Goal: Task Accomplishment & Management: Complete application form

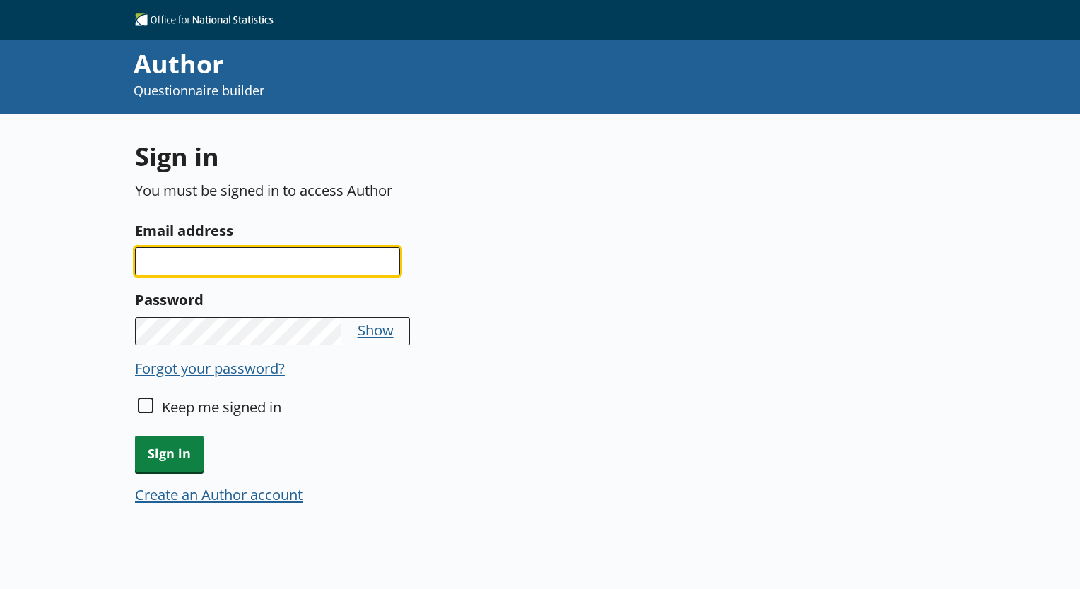
click at [173, 254] on input "Email address" at bounding box center [267, 261] width 265 height 28
type input "[PERSON_NAME][EMAIL_ADDRESS][PERSON_NAME][DOMAIN_NAME]"
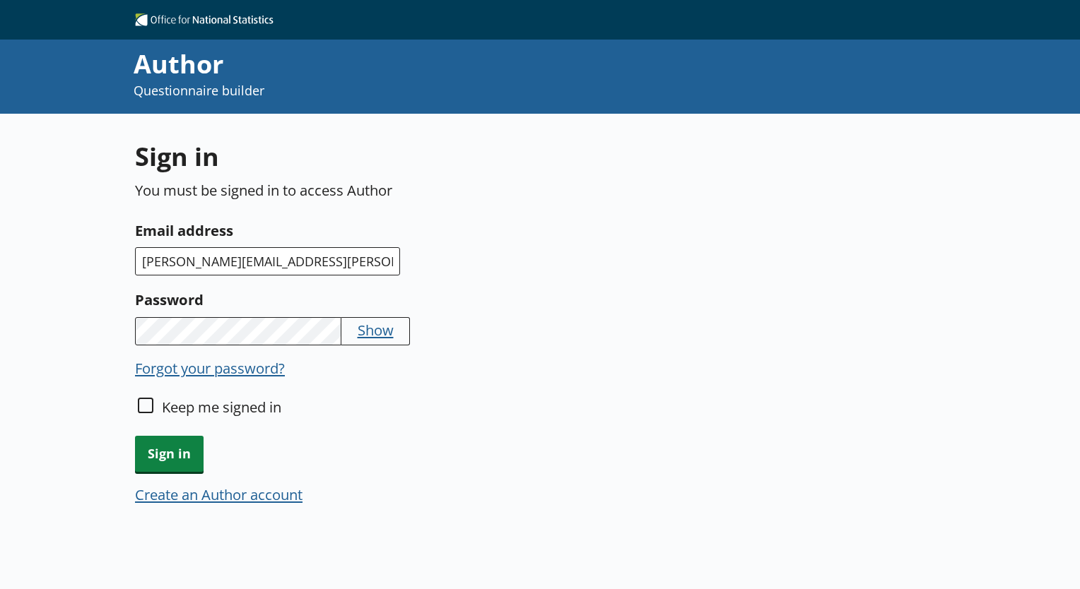
click at [175, 493] on button "Create an Author account" at bounding box center [218, 495] width 167 height 20
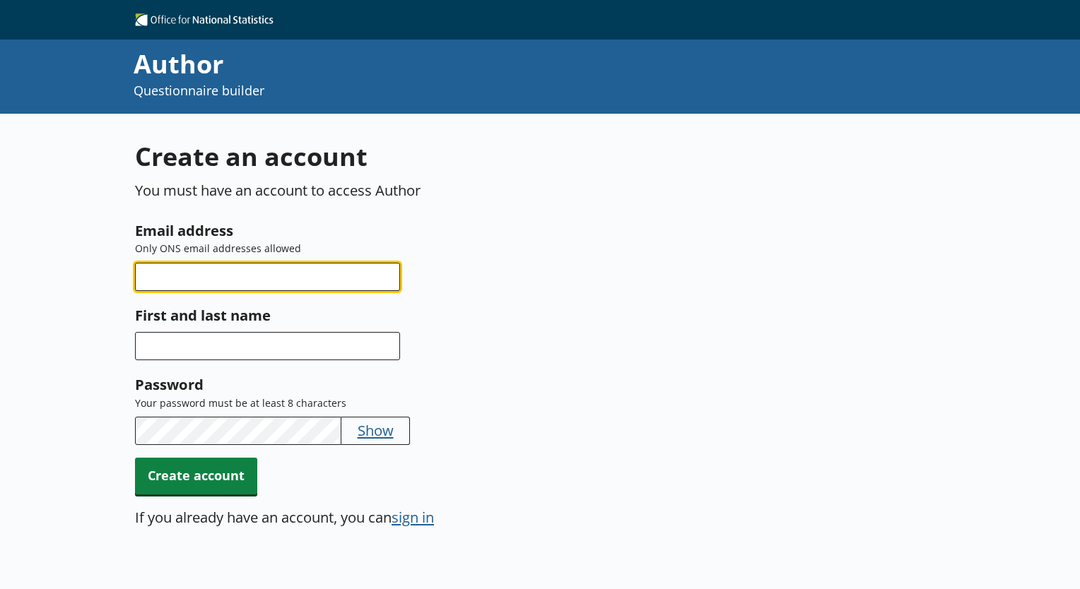
click at [209, 272] on input "Email address" at bounding box center [267, 277] width 265 height 28
type input "[PERSON_NAME][EMAIL_ADDRESS][PERSON_NAME][DOMAIN_NAME]"
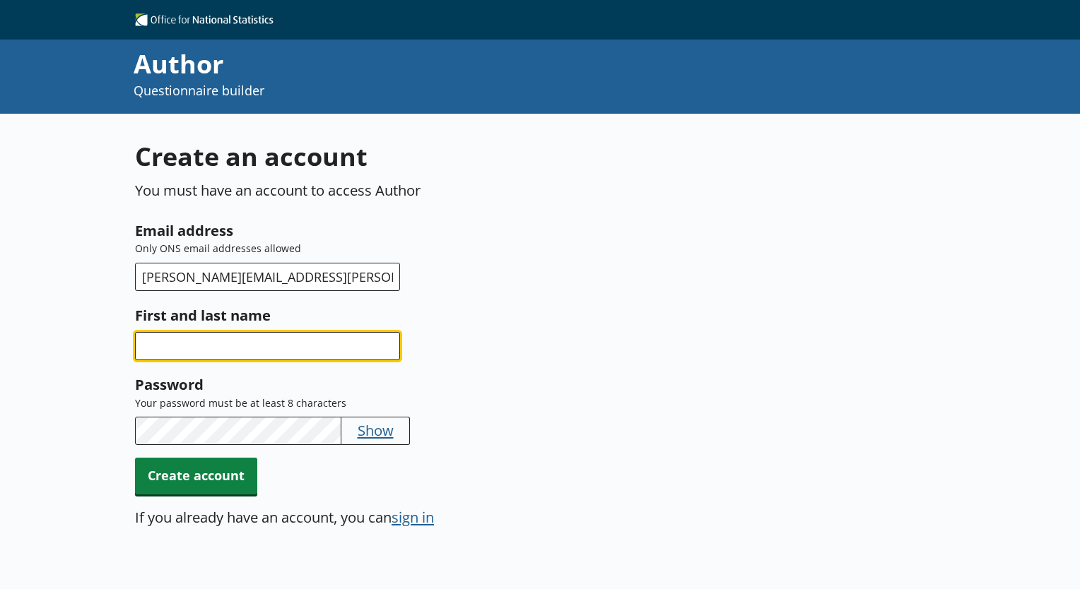
click at [244, 349] on input "First and last name" at bounding box center [267, 346] width 265 height 28
type input "[PERSON_NAME]"
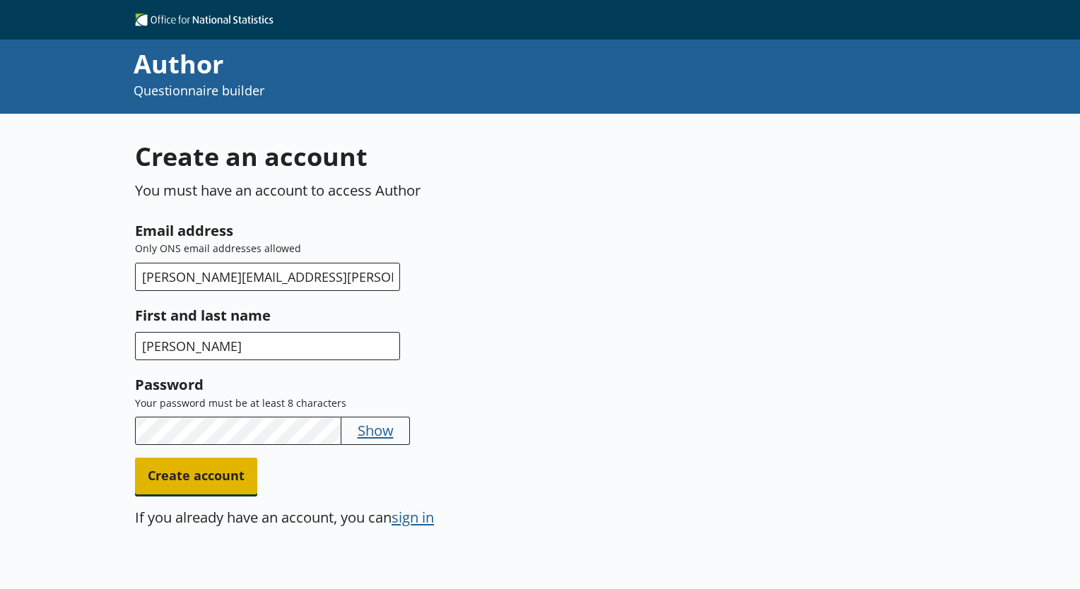
click at [185, 487] on span "Create account" at bounding box center [196, 476] width 122 height 36
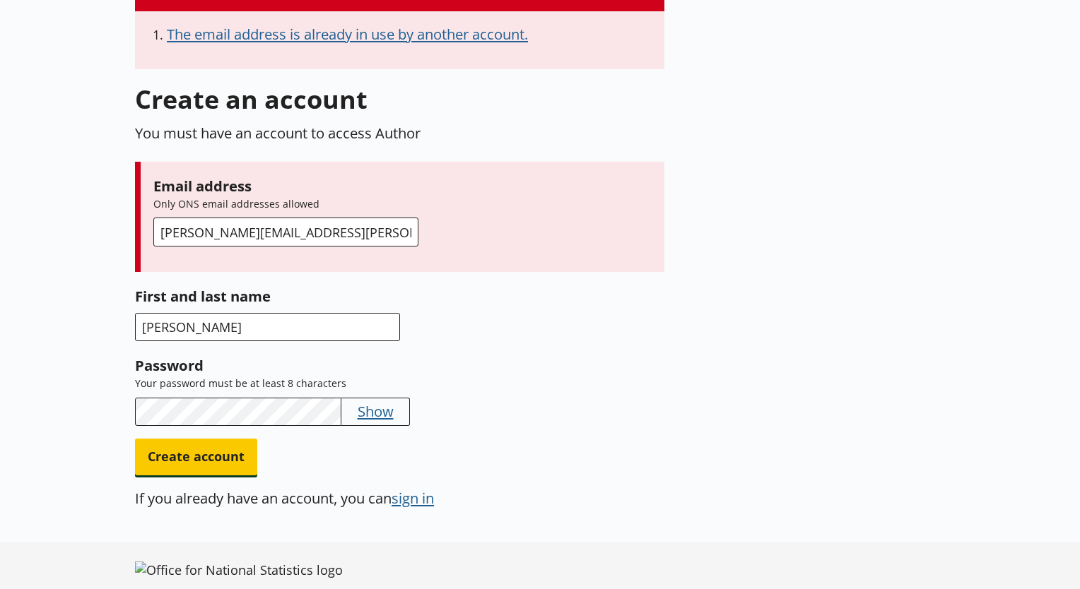
scroll to position [187, 0]
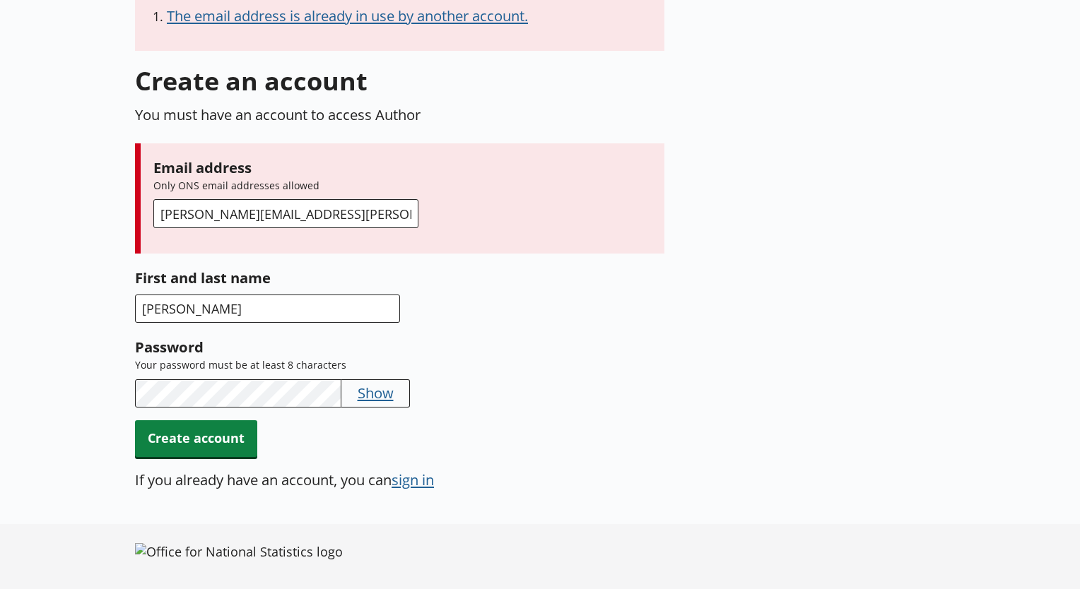
click at [416, 486] on button "sign in" at bounding box center [412, 480] width 42 height 20
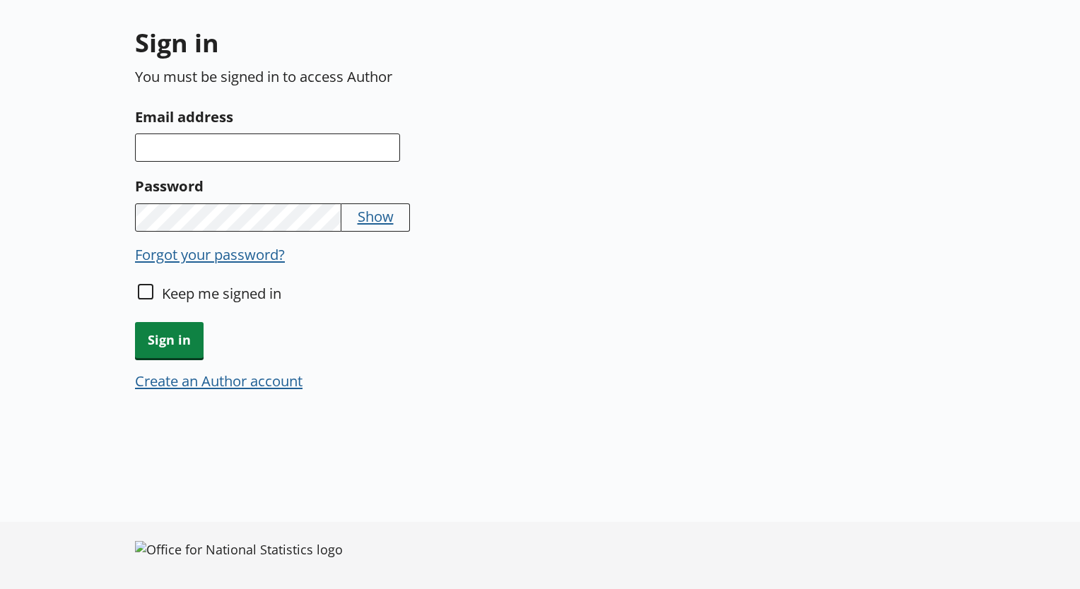
scroll to position [113, 0]
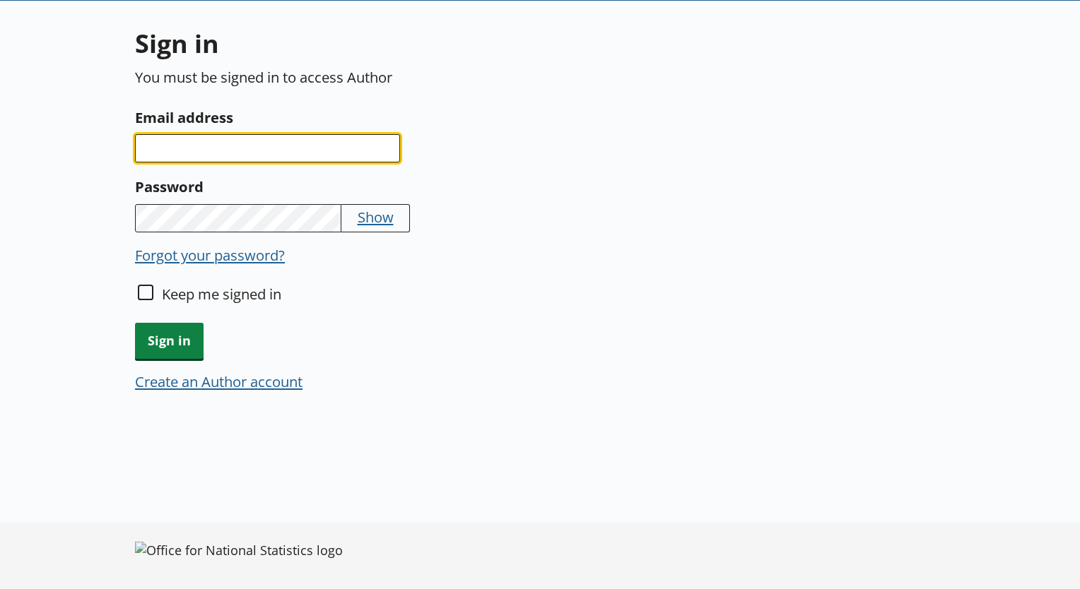
click at [259, 153] on input "Email address" at bounding box center [267, 148] width 265 height 28
type input "[PERSON_NAME][EMAIL_ADDRESS][PERSON_NAME][DOMAIN_NAME]"
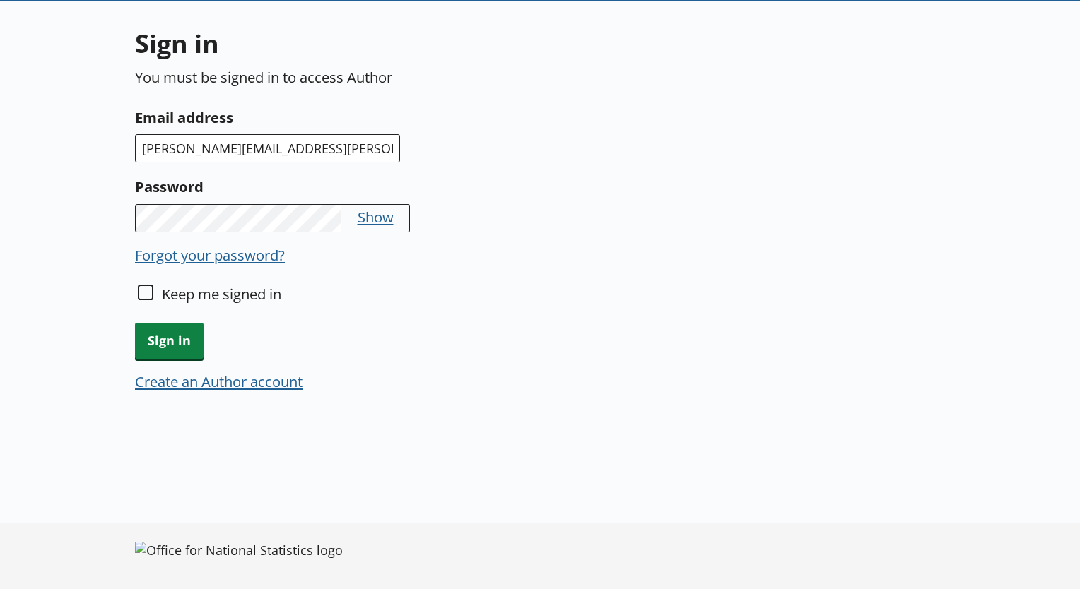
click at [216, 254] on button "Forgot your password?" at bounding box center [210, 255] width 150 height 20
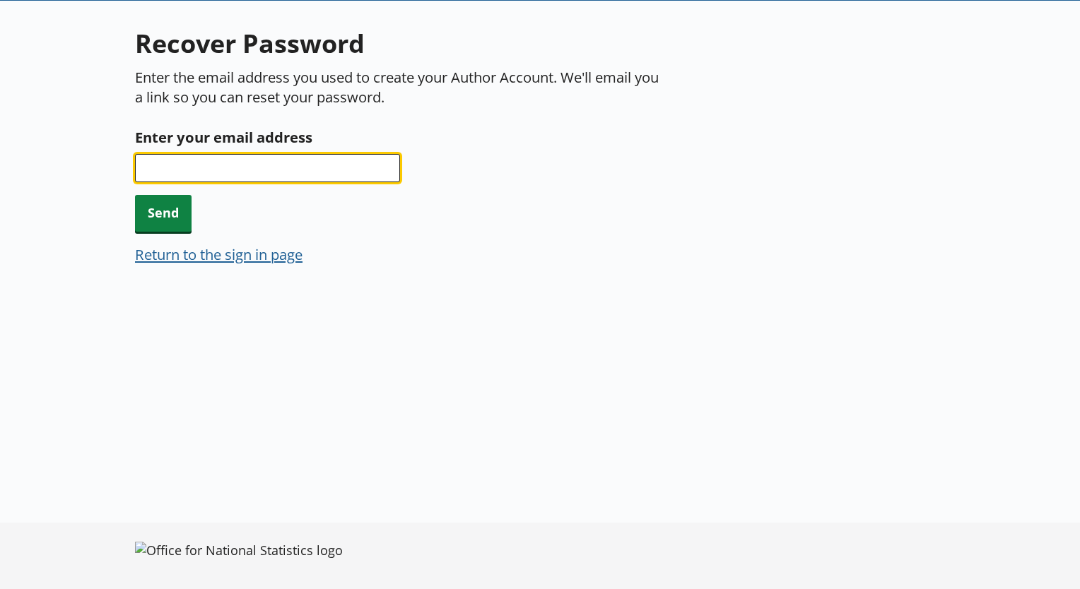
click at [274, 174] on input "Enter your email address" at bounding box center [267, 168] width 265 height 28
type input "[PERSON_NAME][EMAIL_ADDRESS][PERSON_NAME][DOMAIN_NAME]"
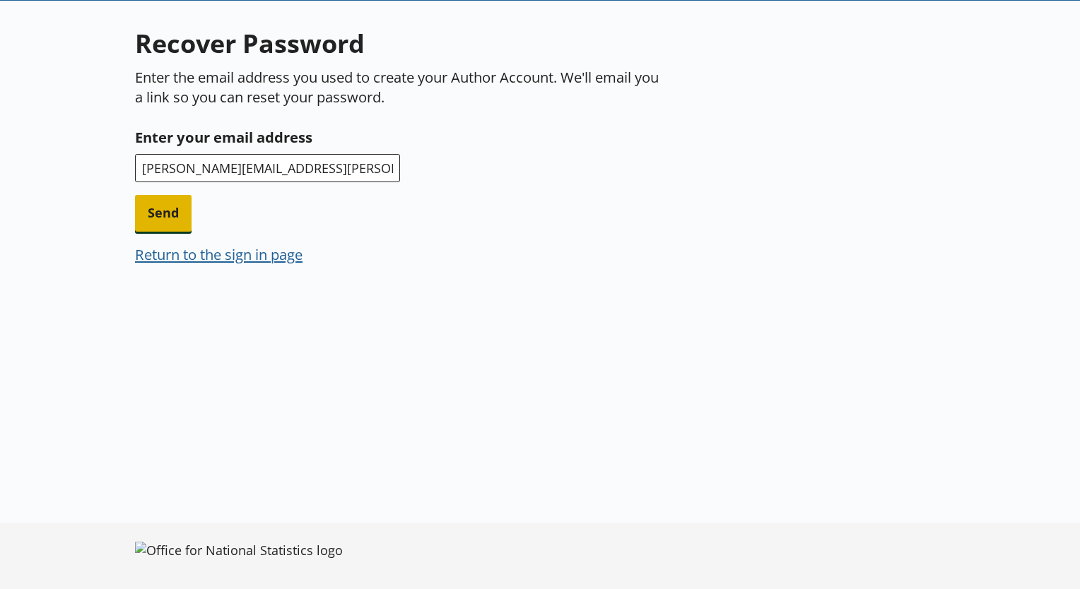
click at [162, 204] on span "Send" at bounding box center [163, 213] width 57 height 36
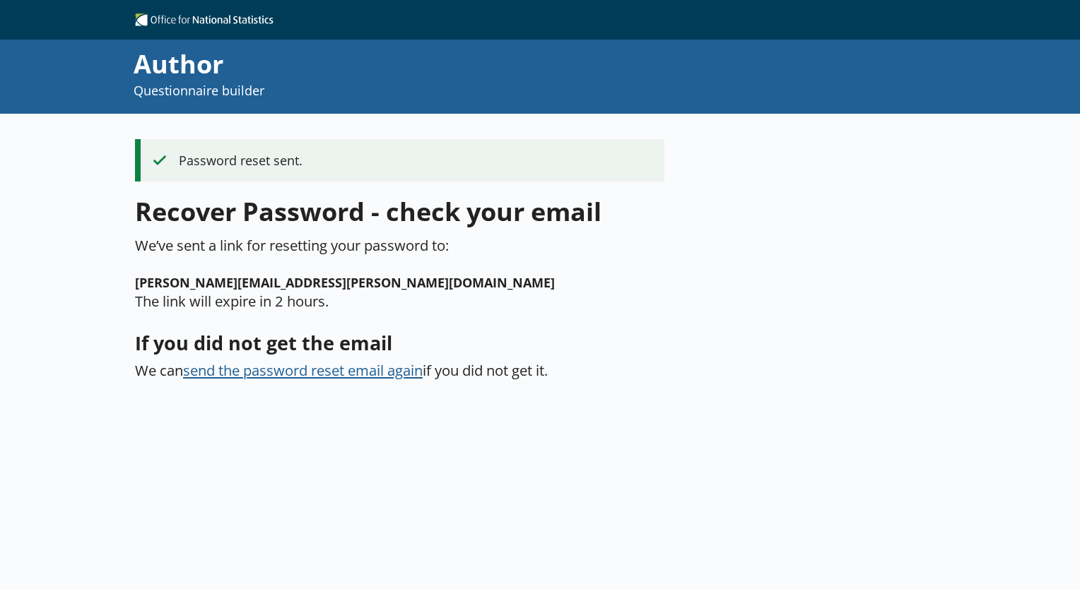
scroll to position [0, 0]
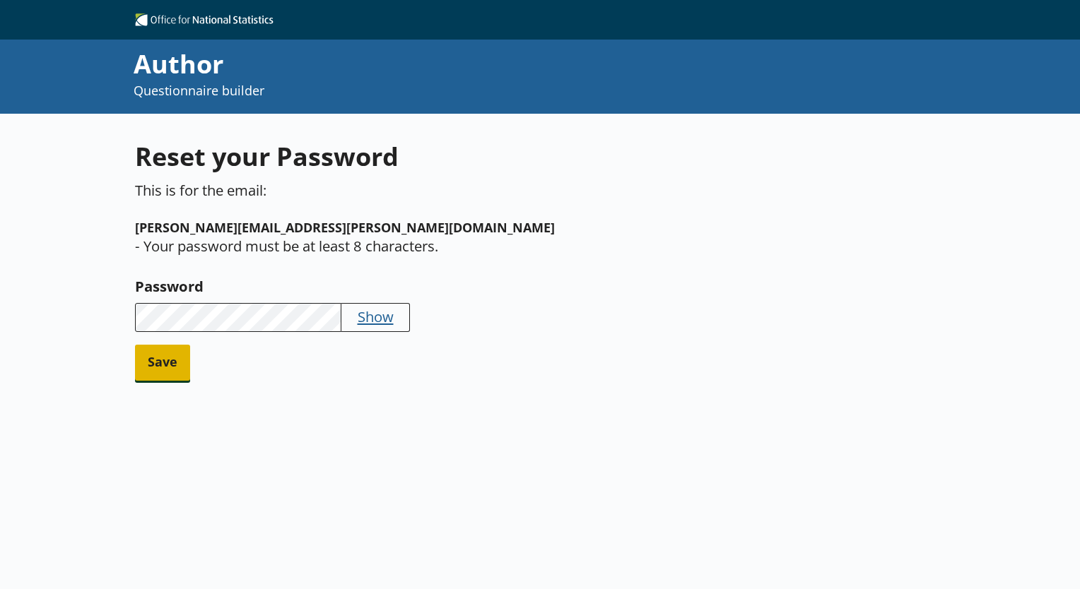
click at [163, 346] on span "Save" at bounding box center [162, 363] width 55 height 36
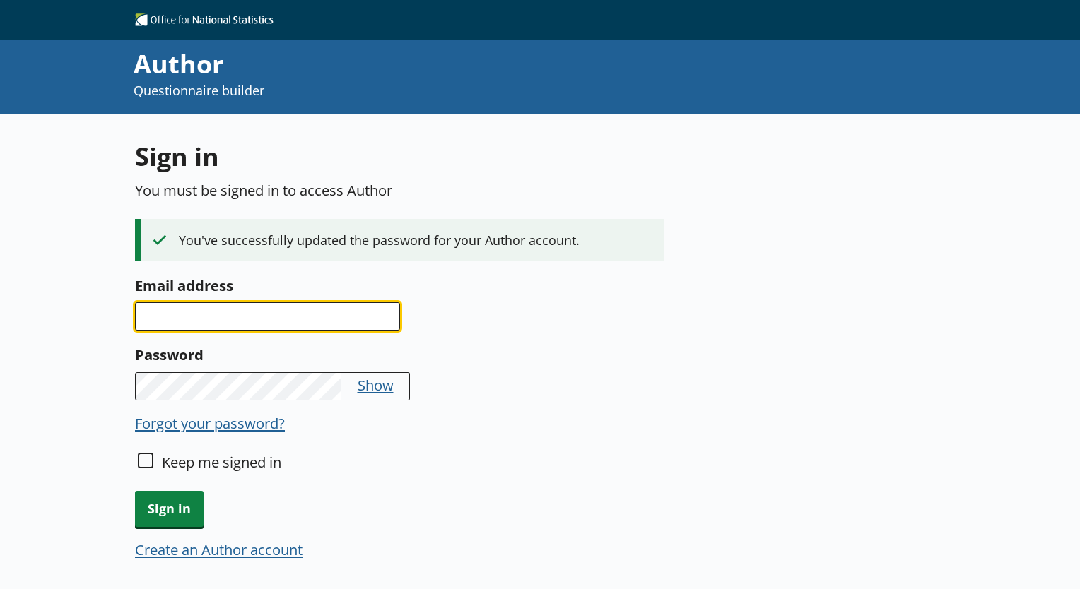
click at [260, 310] on input "Email address" at bounding box center [267, 316] width 265 height 28
type input "[PERSON_NAME][EMAIL_ADDRESS][PERSON_NAME][DOMAIN_NAME]"
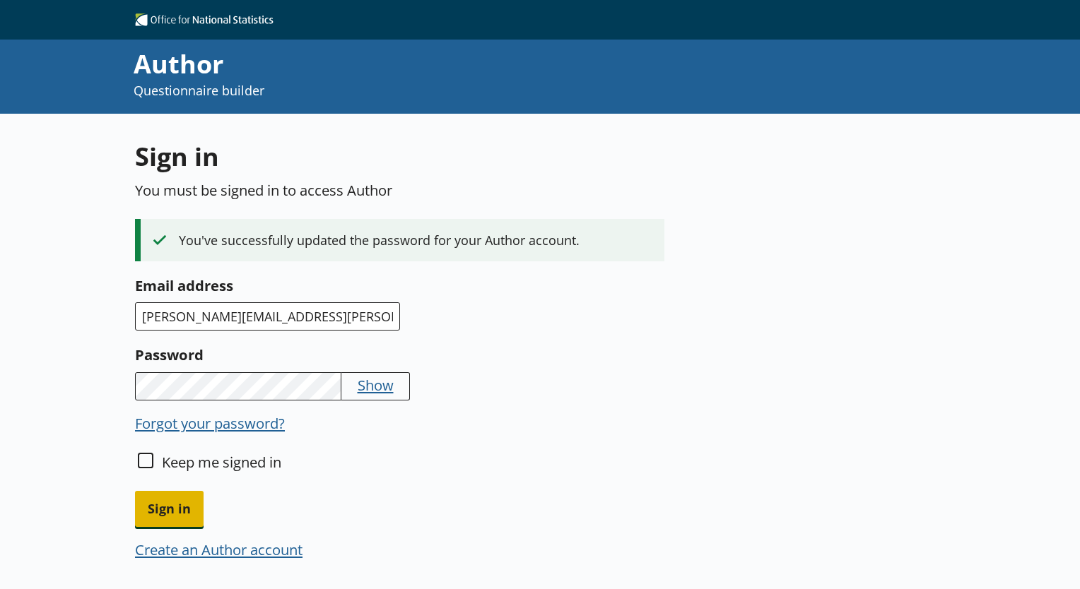
click at [152, 509] on span "Sign in" at bounding box center [169, 509] width 69 height 36
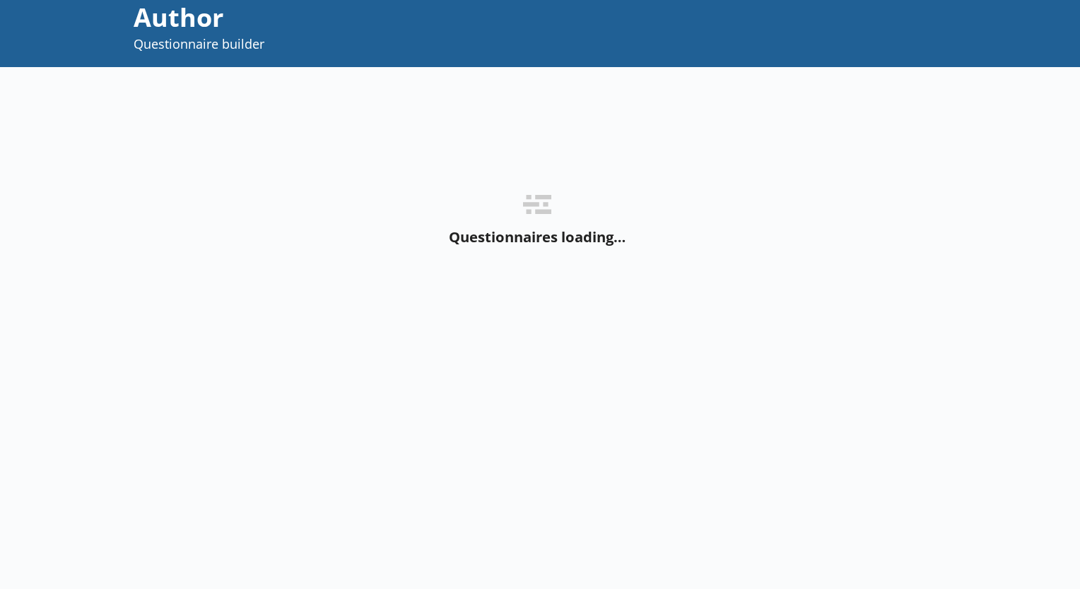
scroll to position [71, 0]
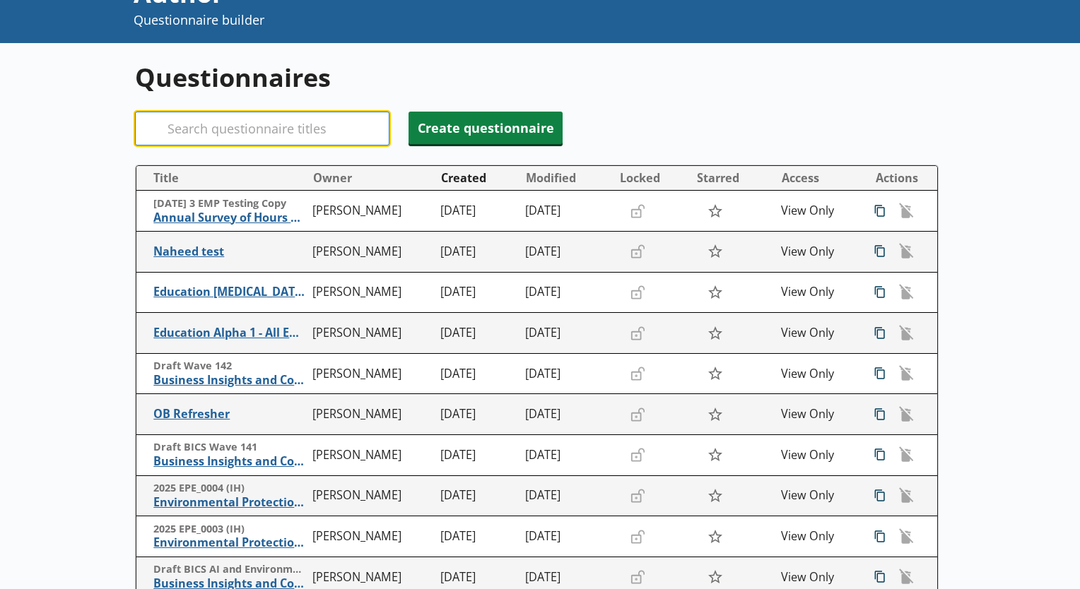
click at [275, 134] on input "Search" at bounding box center [262, 129] width 254 height 34
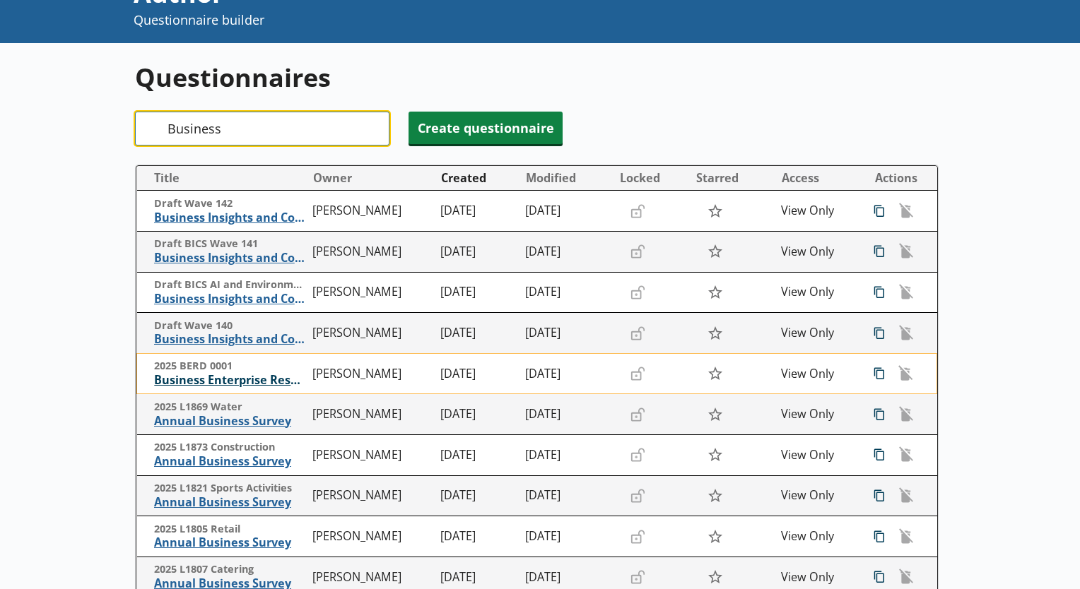
type input "Business"
click at [243, 378] on span "Business Enterprise Research and Development" at bounding box center [230, 380] width 152 height 15
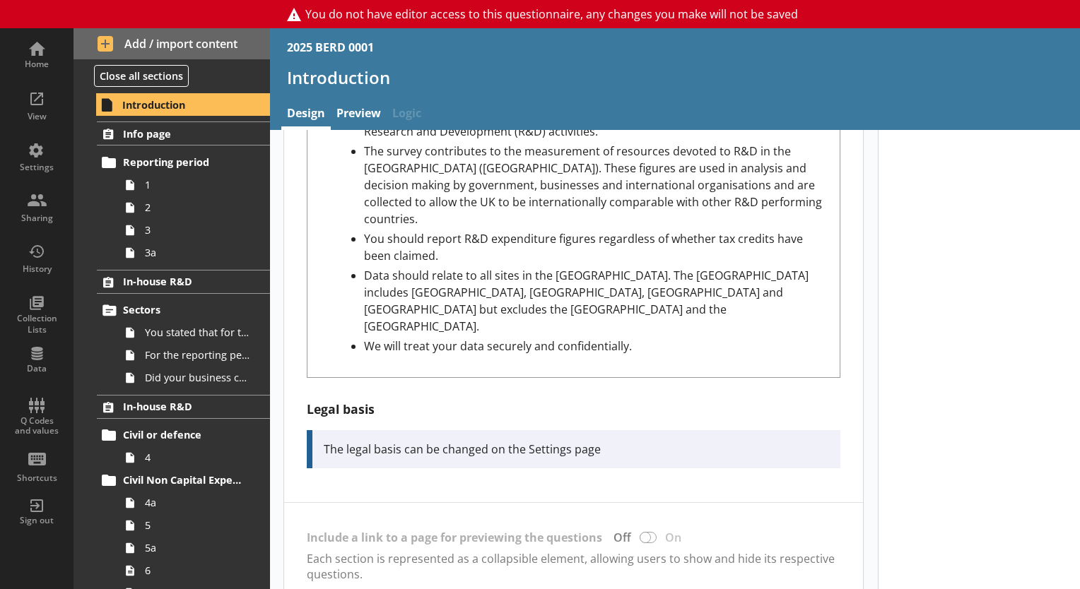
scroll to position [707, 0]
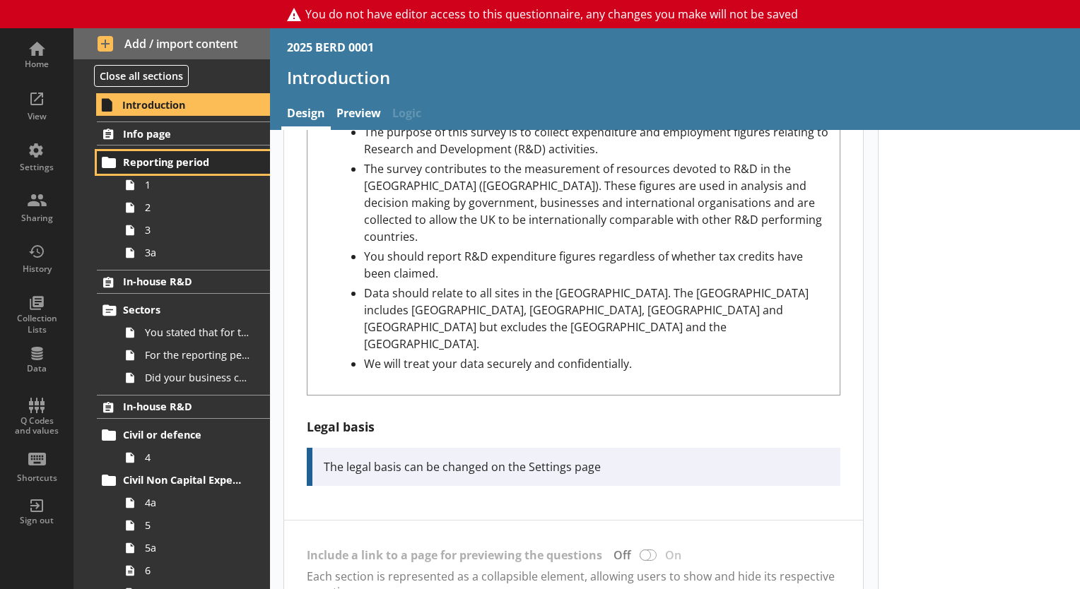
click at [148, 167] on span "Reporting period" at bounding box center [184, 161] width 122 height 13
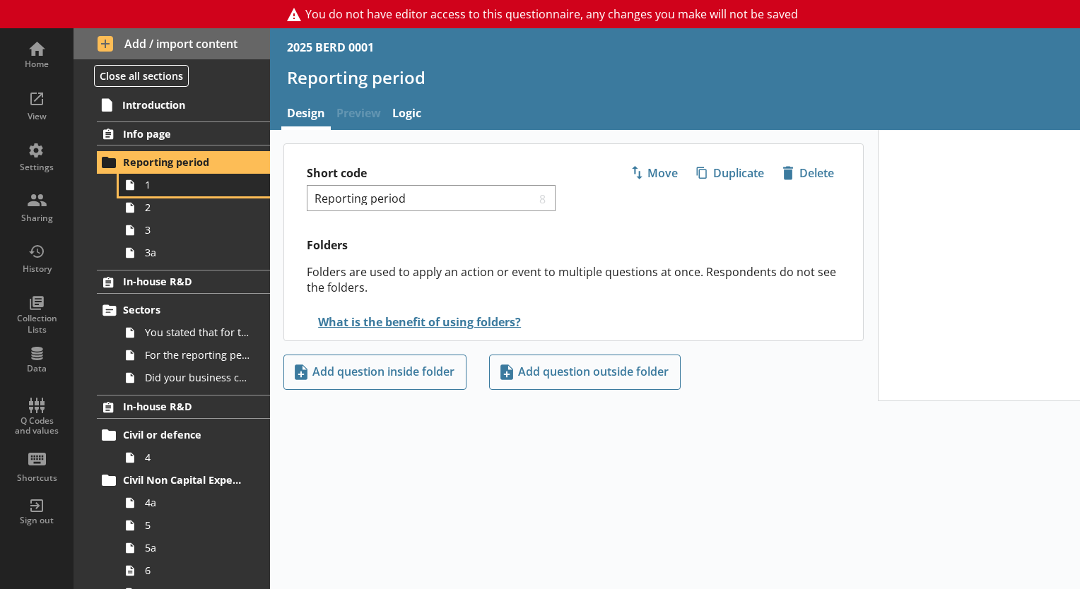
click at [150, 193] on link "1" at bounding box center [194, 185] width 151 height 23
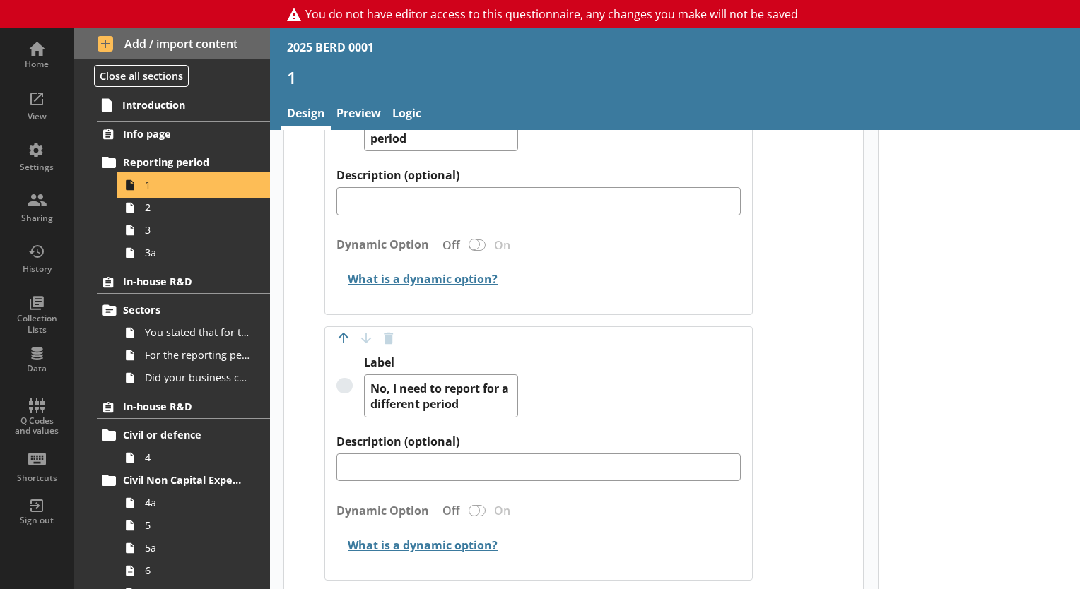
scroll to position [1114, 0]
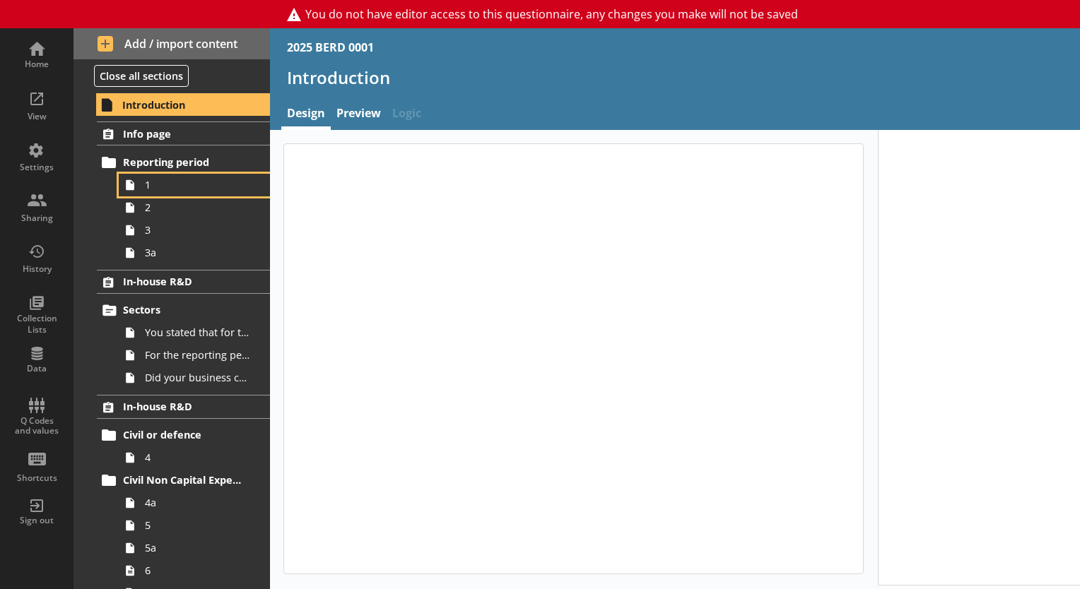
type textarea "x"
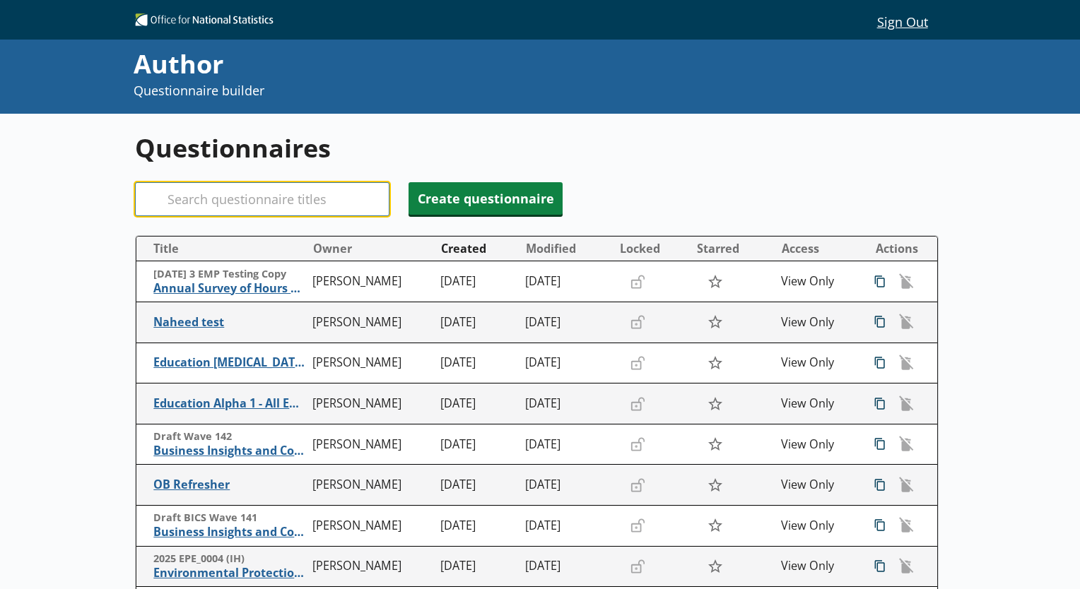
click at [243, 201] on input "Search" at bounding box center [262, 199] width 254 height 34
type input "b"
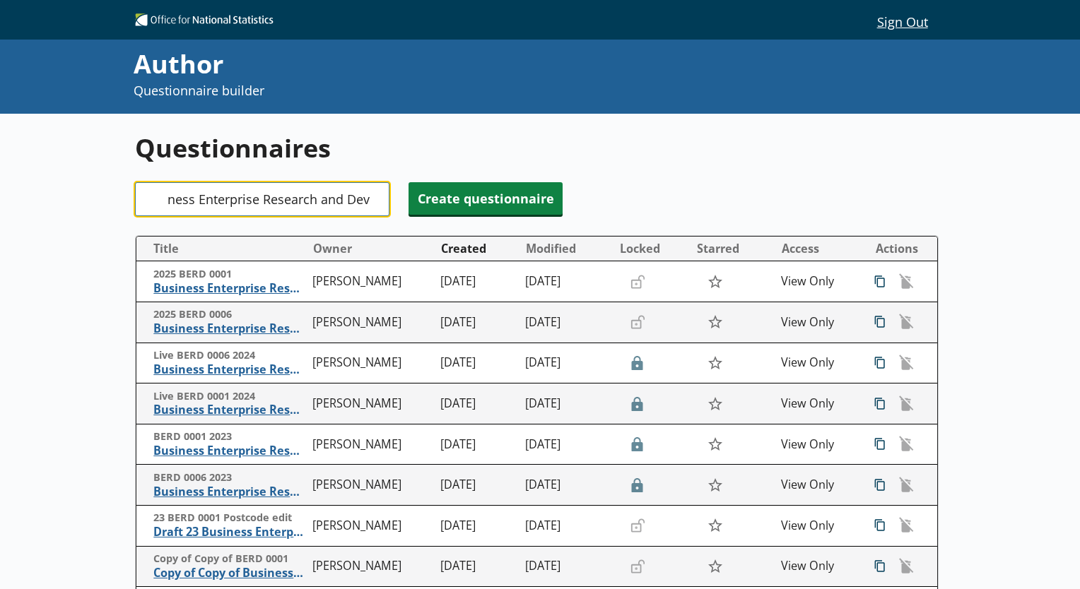
scroll to position [0, 25]
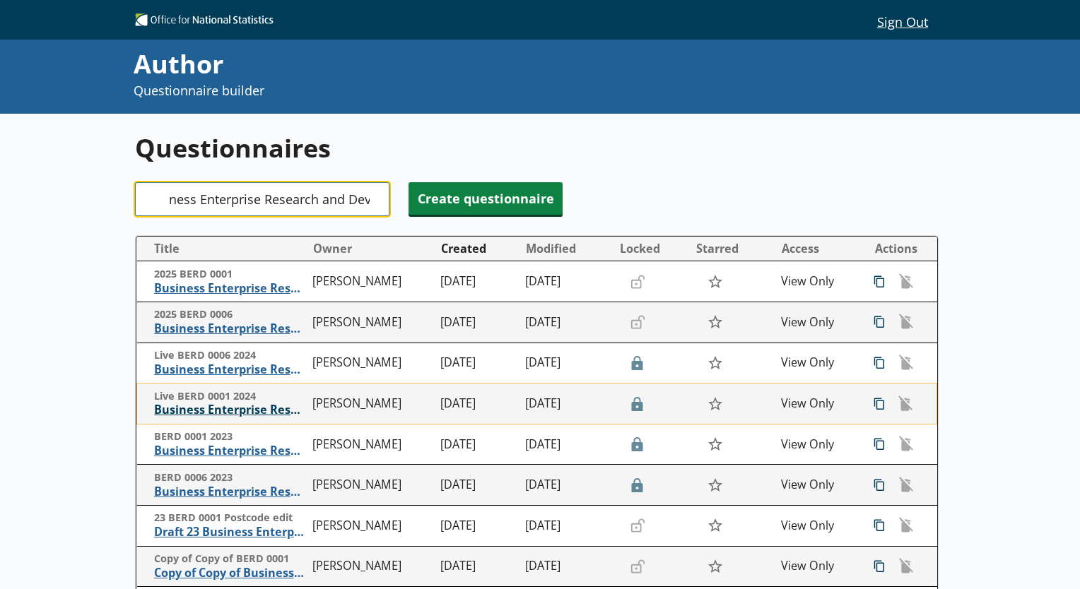
type input "Business Enterprise Research and Dev"
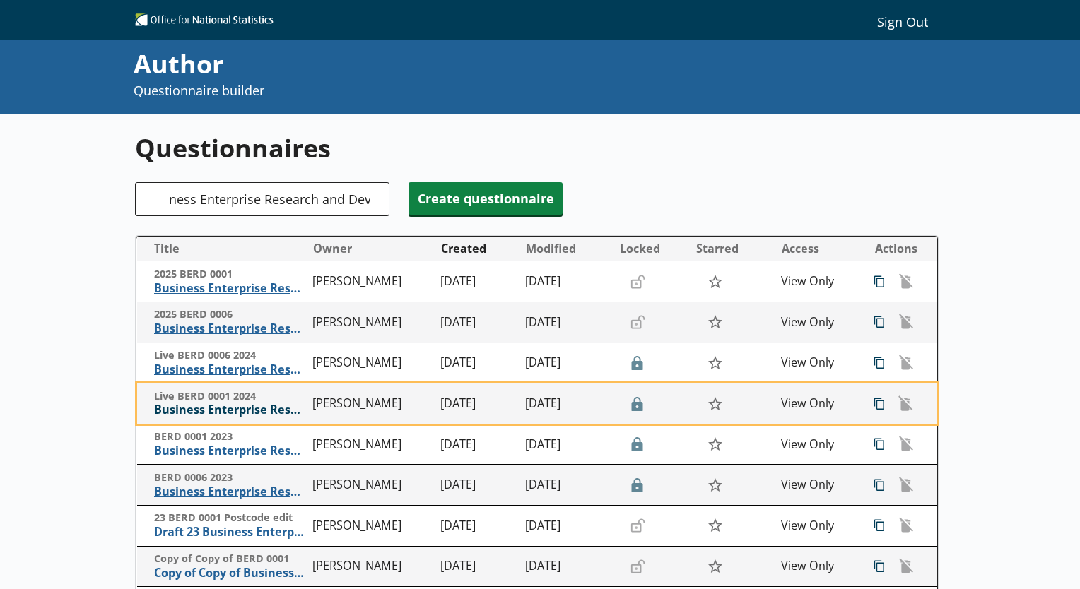
click at [251, 414] on span "Business Enterprise Research and Development" at bounding box center [230, 410] width 152 height 15
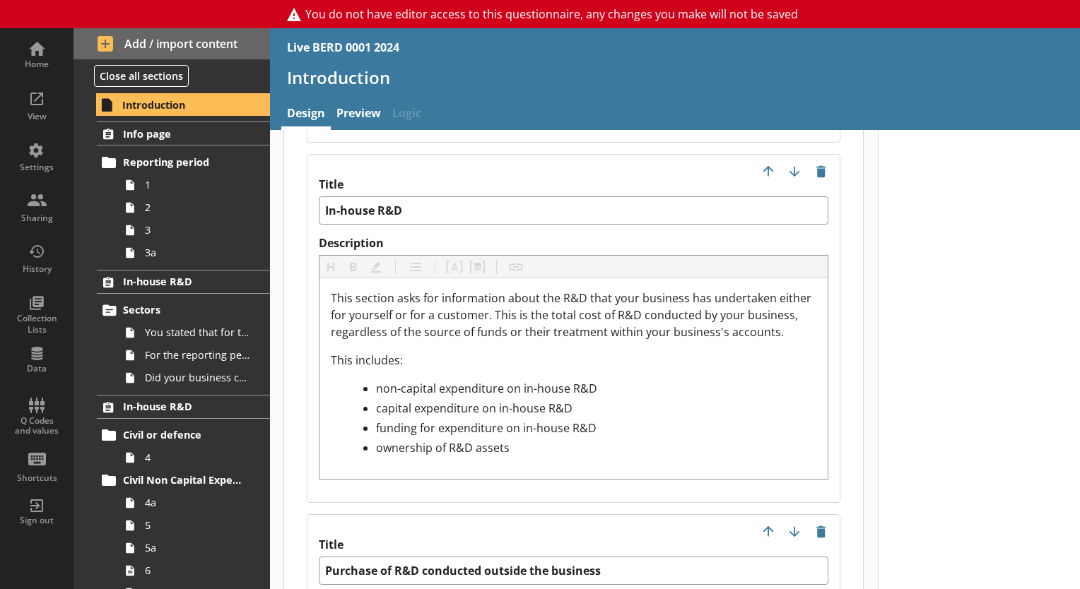
scroll to position [1908, 0]
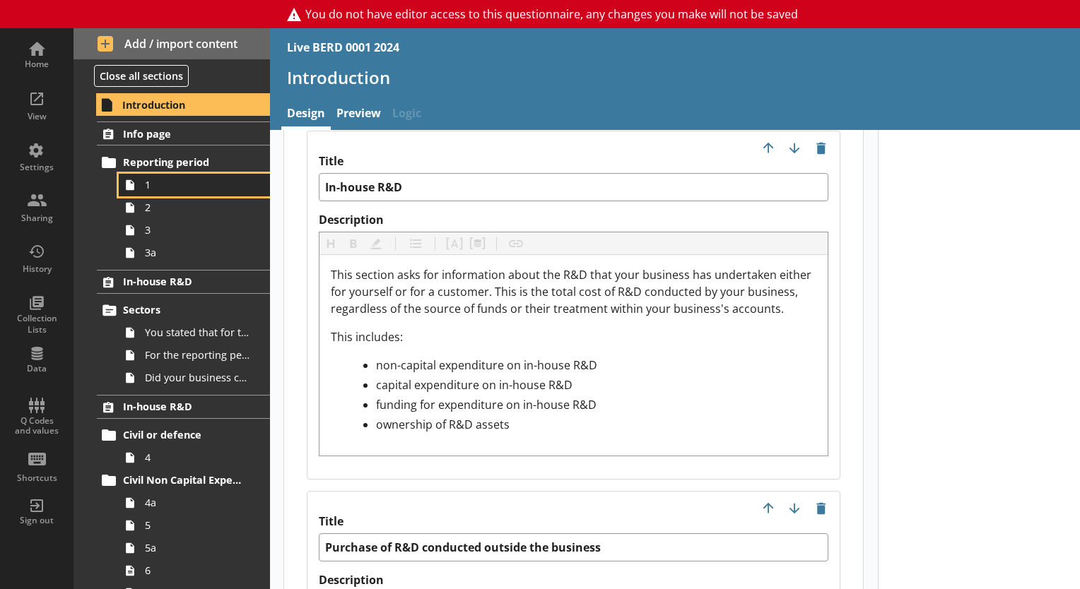
click at [151, 191] on link "1" at bounding box center [194, 185] width 151 height 23
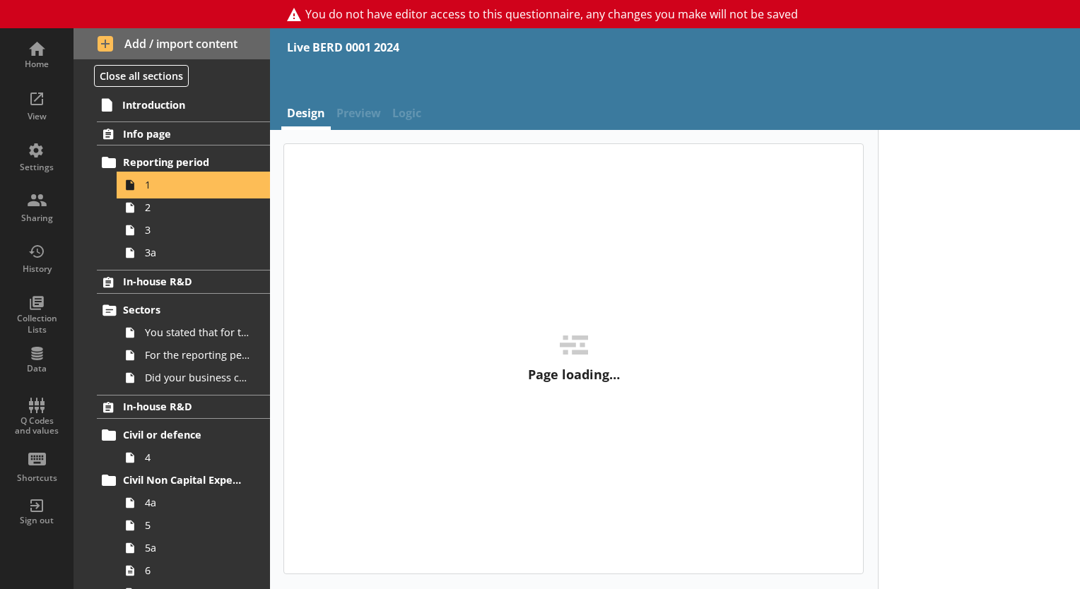
type textarea "x"
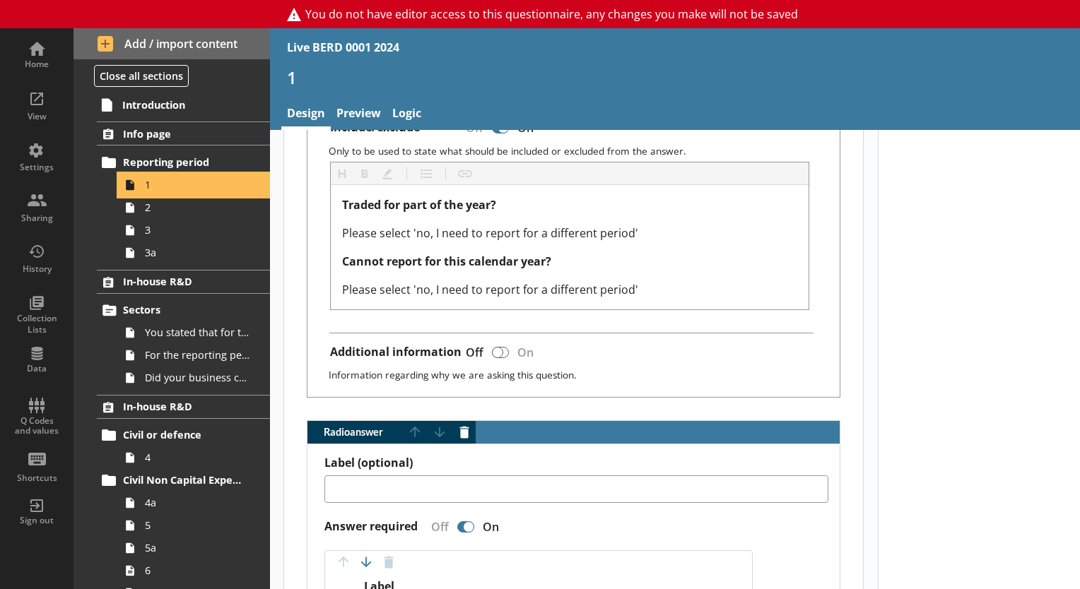
scroll to position [636, 0]
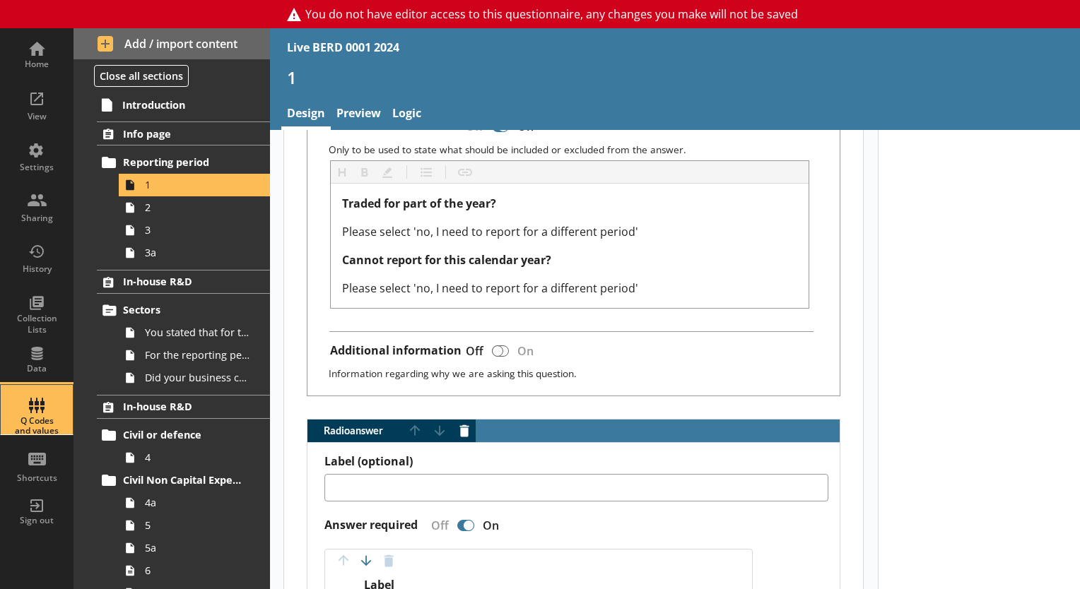
click at [35, 401] on div "Q Codes and values" at bounding box center [36, 409] width 49 height 49
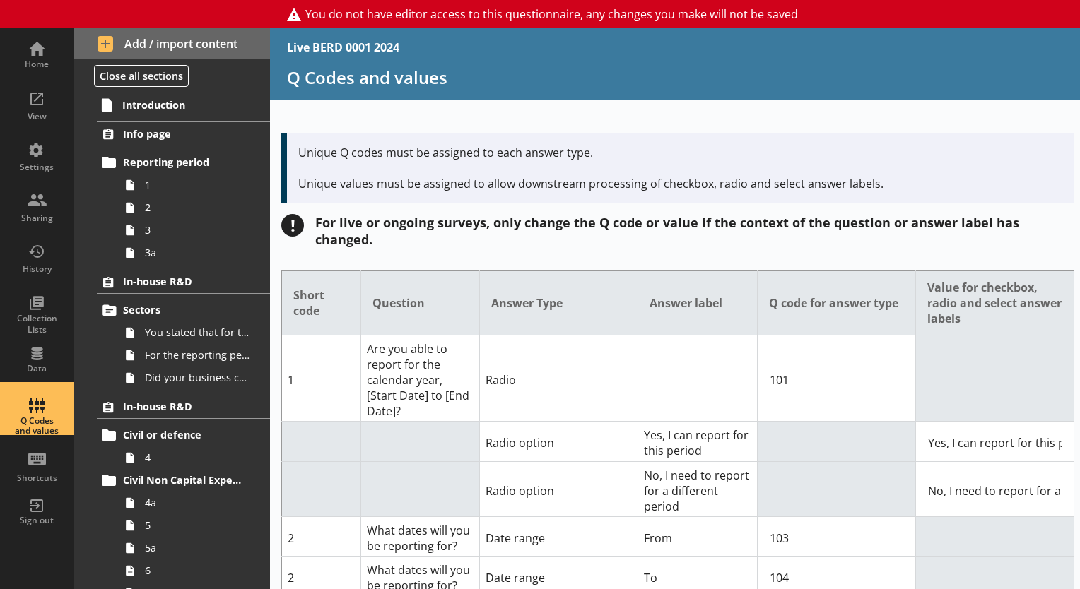
scroll to position [71, 0]
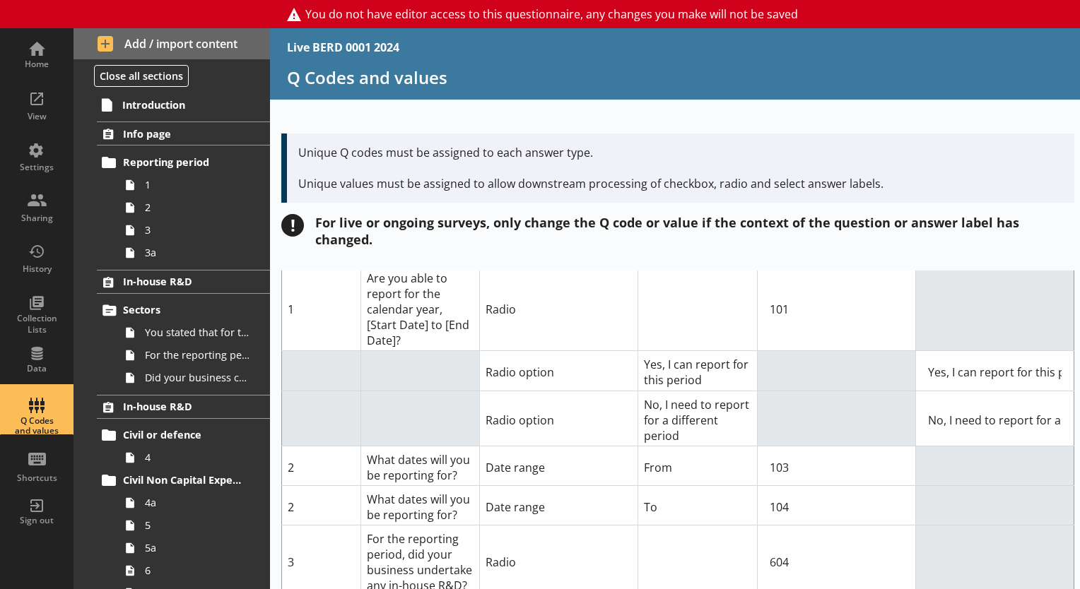
click at [966, 464] on td at bounding box center [994, 466] width 158 height 40
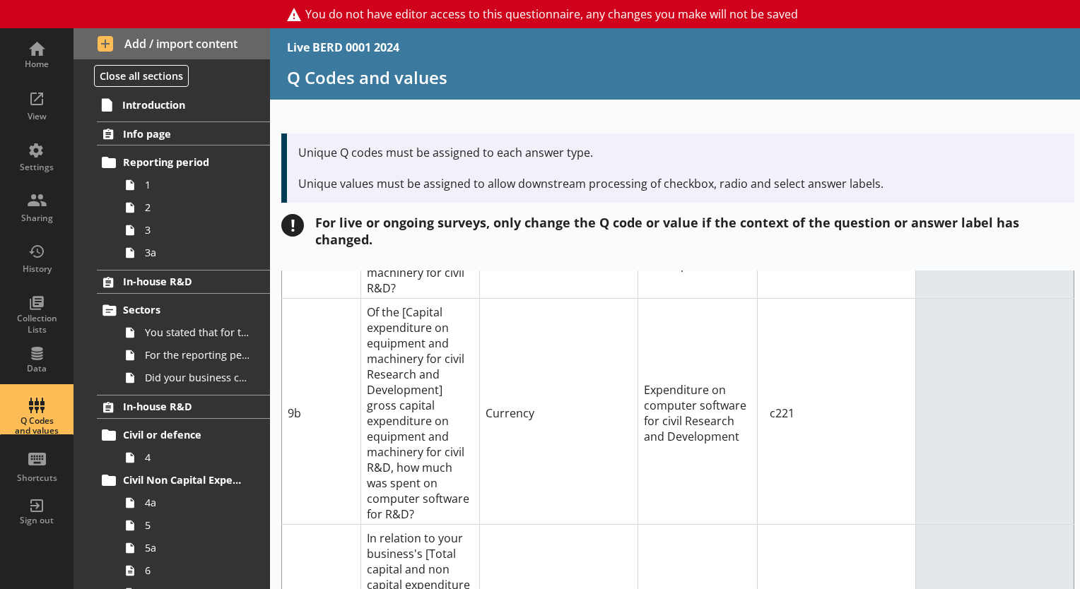
scroll to position [2897, 0]
